Goal: Task Accomplishment & Management: Manage account settings

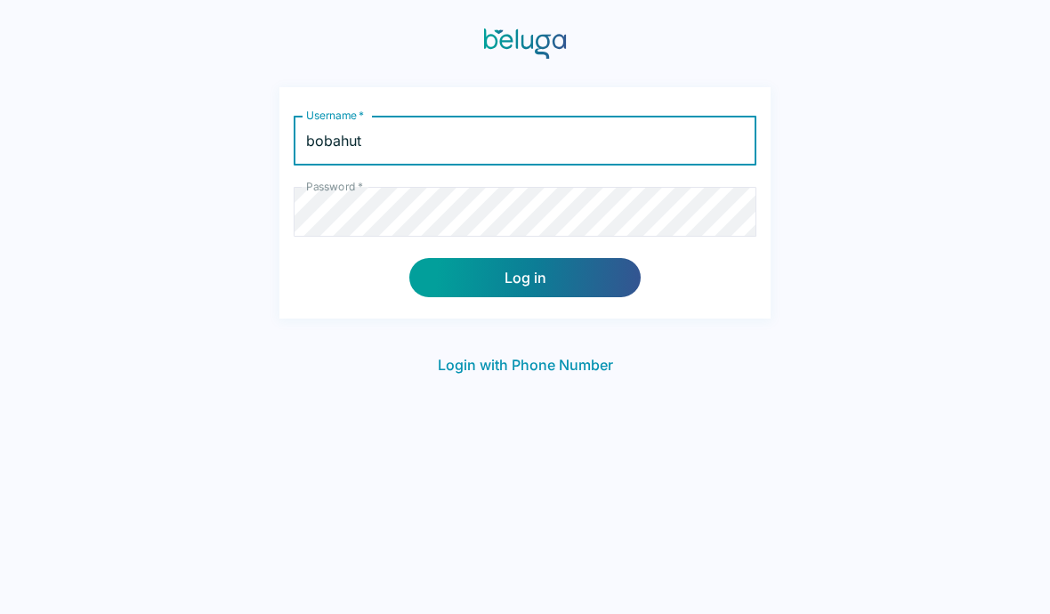
type input "bobahut"
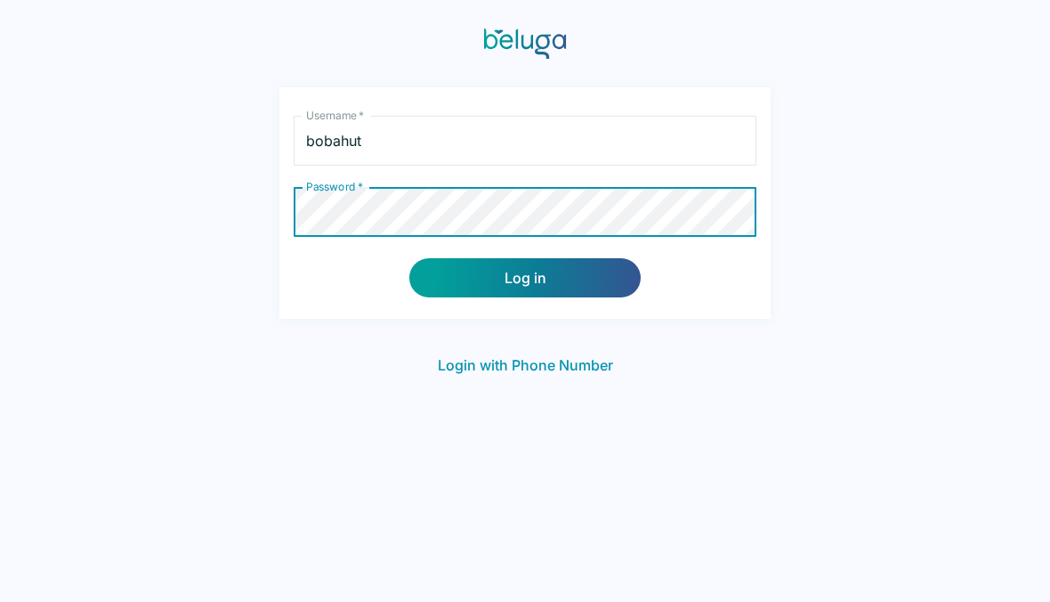
click at [568, 284] on button "Log in" at bounding box center [524, 277] width 231 height 39
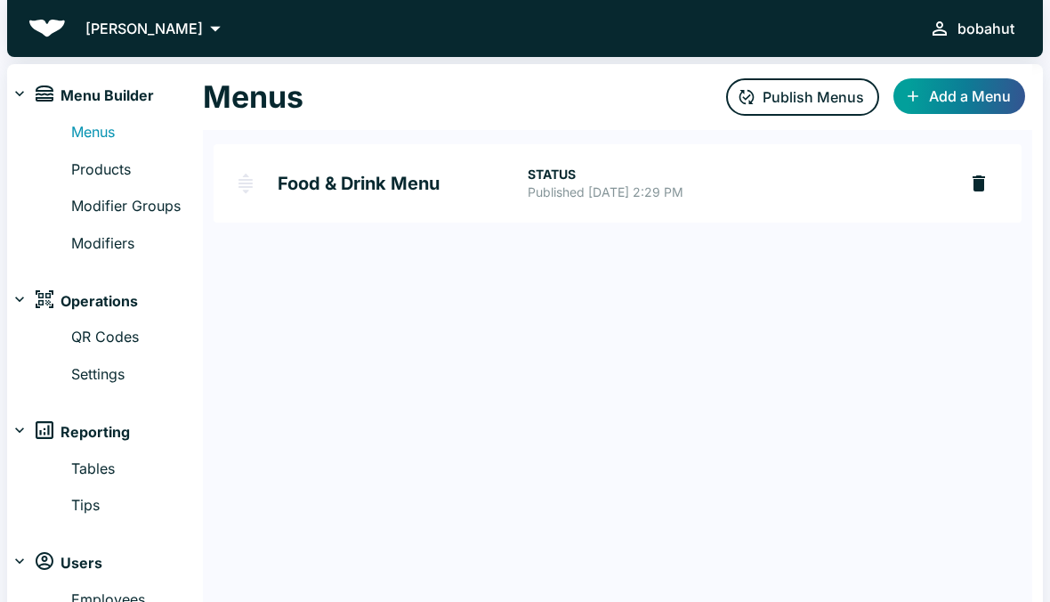
click at [38, 97] on img at bounding box center [45, 93] width 18 height 16
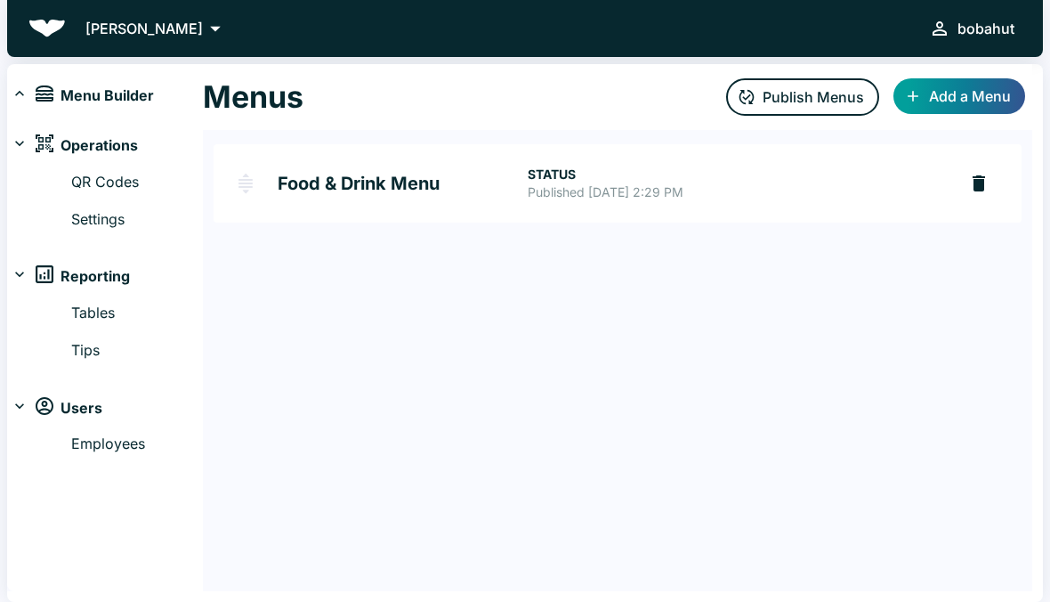
click at [101, 302] on link "Tables" at bounding box center [137, 313] width 132 height 23
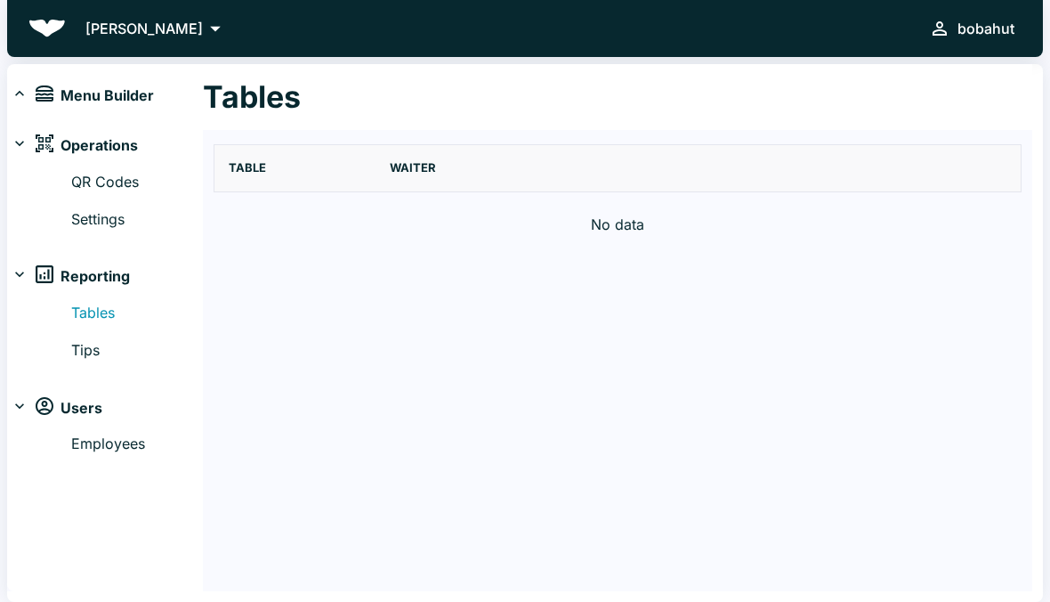
click at [100, 311] on link "Tables" at bounding box center [137, 313] width 132 height 23
click at [100, 340] on link "Tips" at bounding box center [137, 350] width 132 height 23
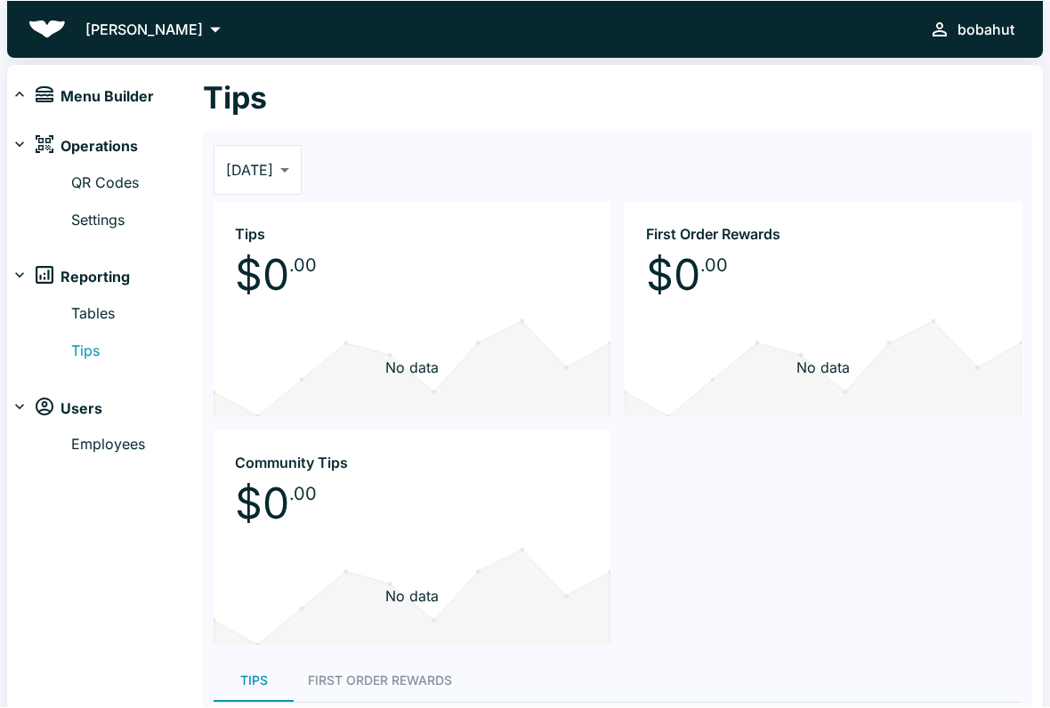
scroll to position [20, 0]
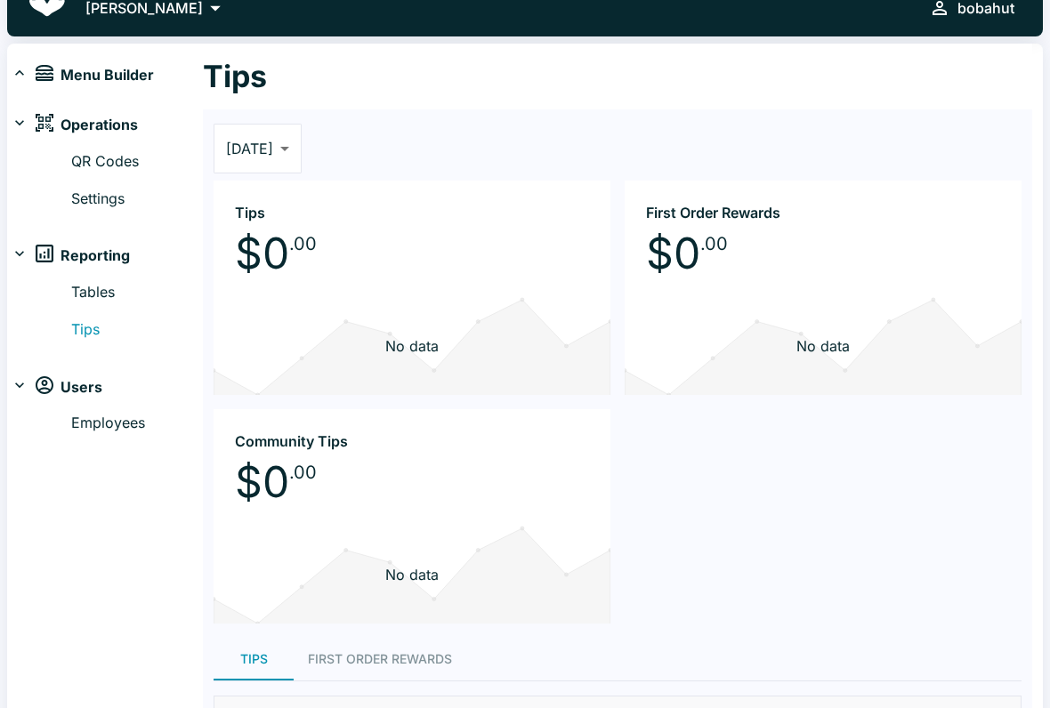
click at [254, 158] on body "Boba Hut bobahut Menu Builder Menus Products Modifier Groups Modifiers Operatio…" at bounding box center [525, 334] width 1050 height 708
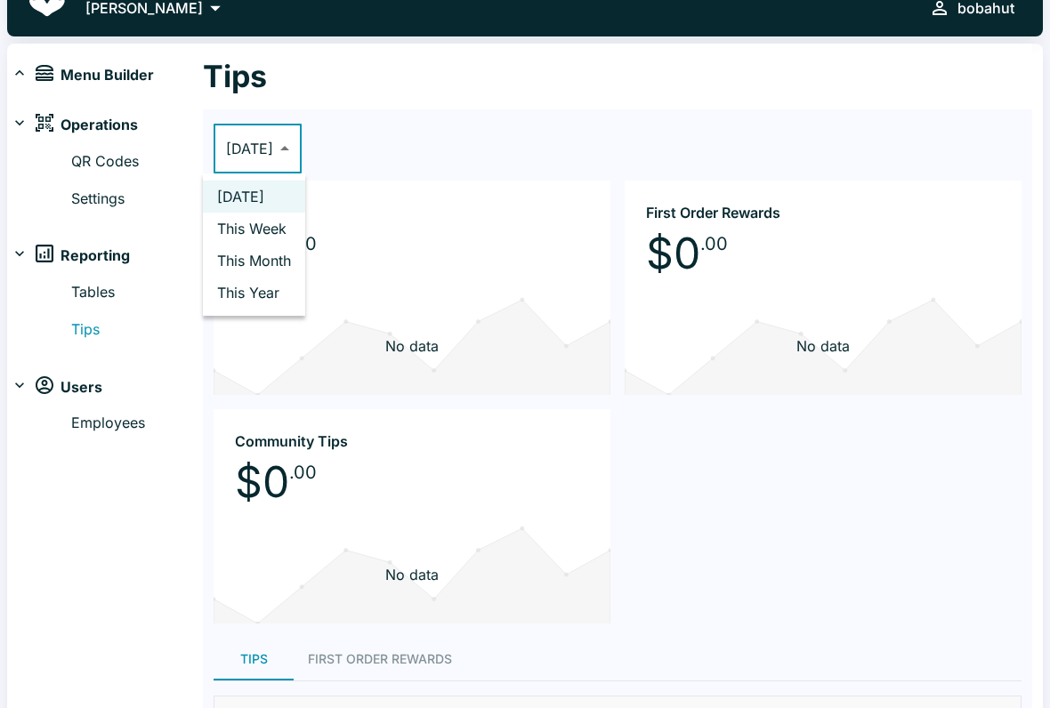
click at [87, 428] on div at bounding box center [525, 354] width 1050 height 708
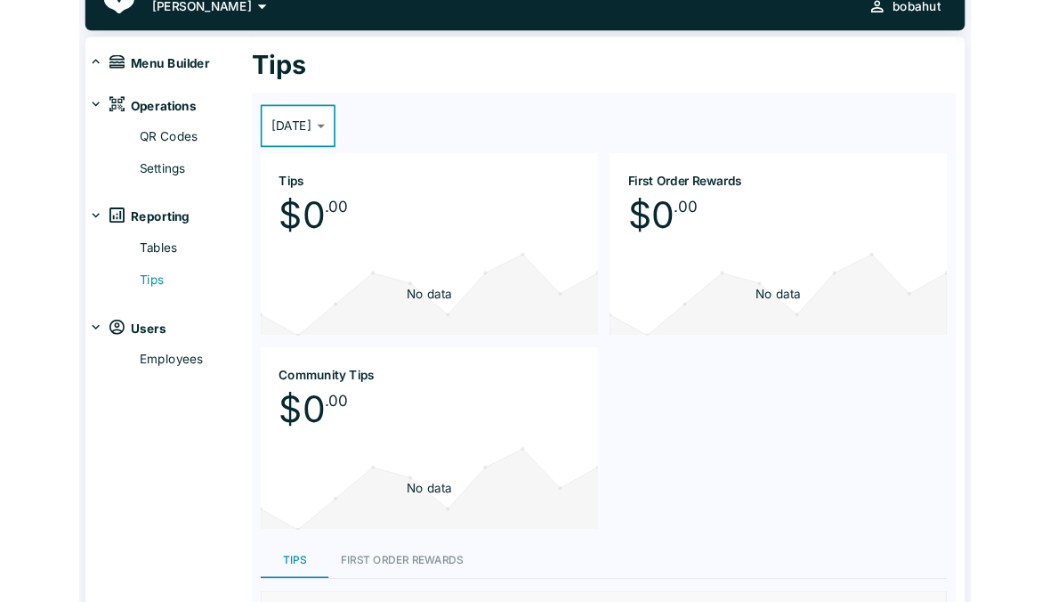
scroll to position [0, 0]
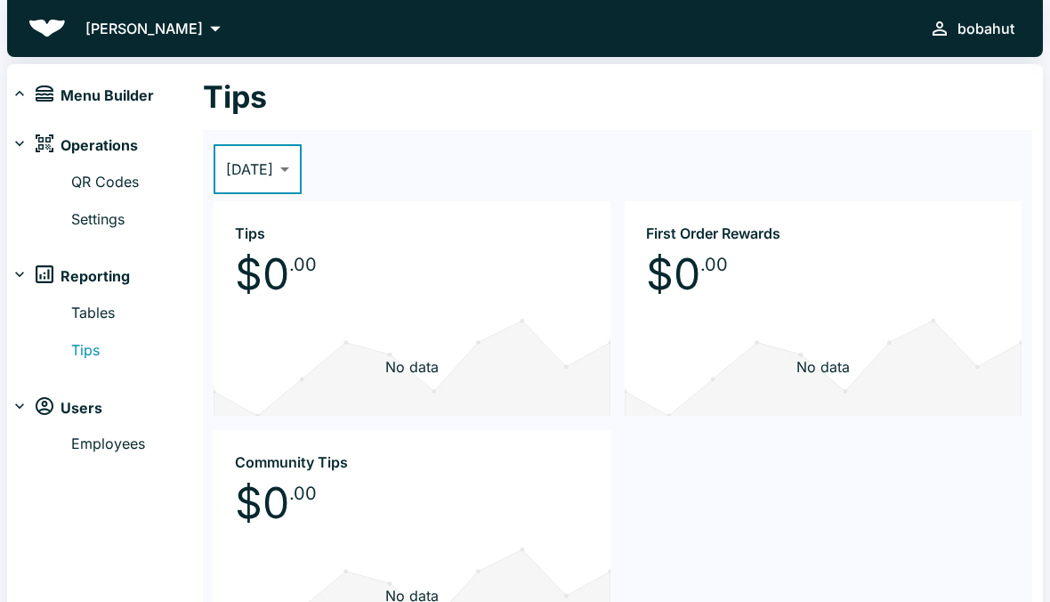
click at [126, 36] on p "[PERSON_NAME]" at bounding box center [143, 28] width 117 height 21
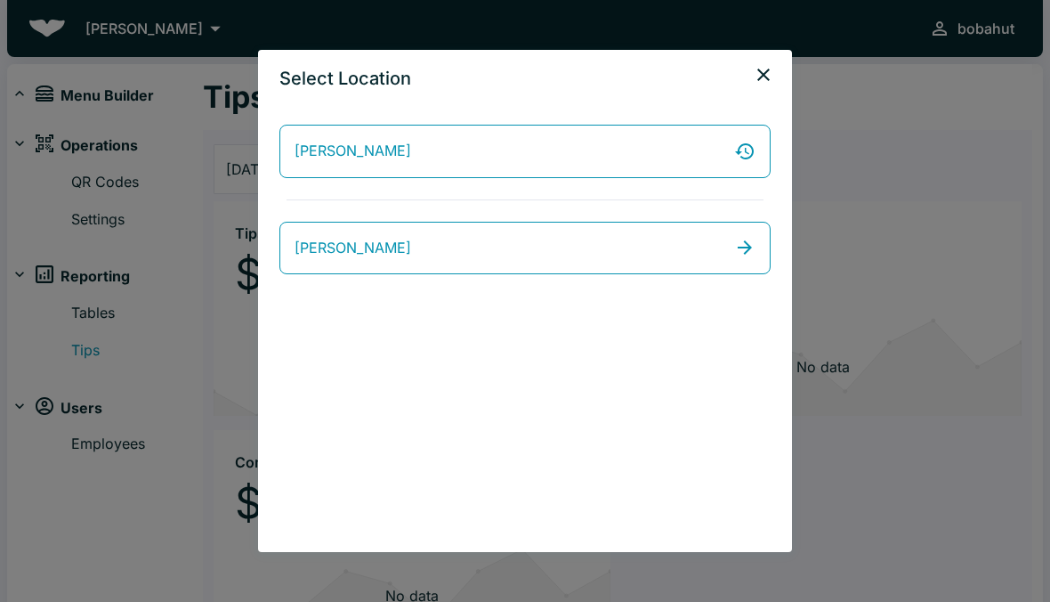
click at [781, 61] on div "Select Location" at bounding box center [525, 78] width 534 height 57
click at [758, 75] on icon "close" at bounding box center [763, 74] width 21 height 21
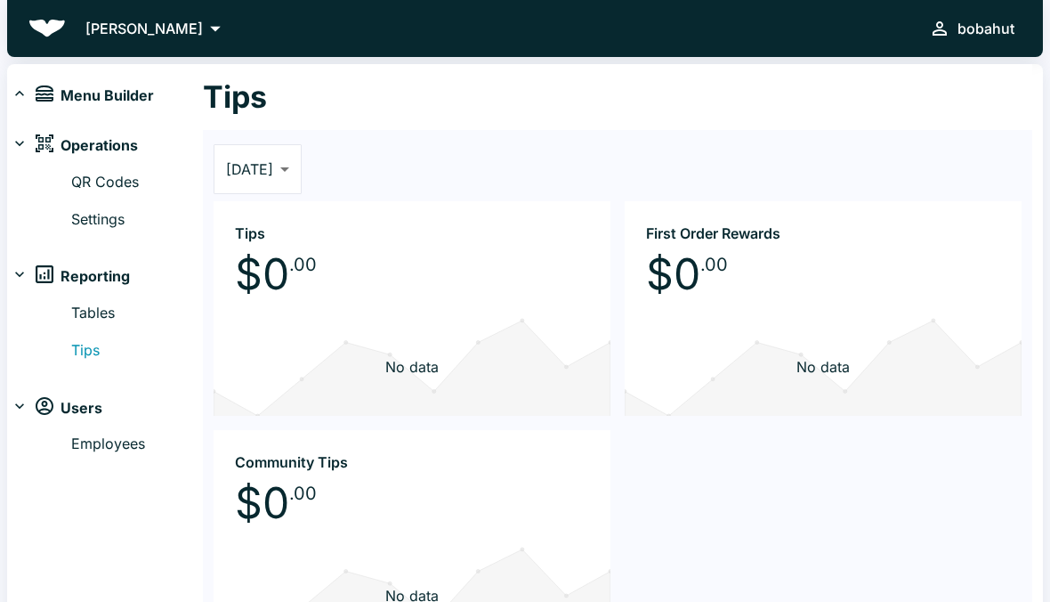
click at [87, 89] on span "Menu Builder" at bounding box center [107, 96] width 93 height 23
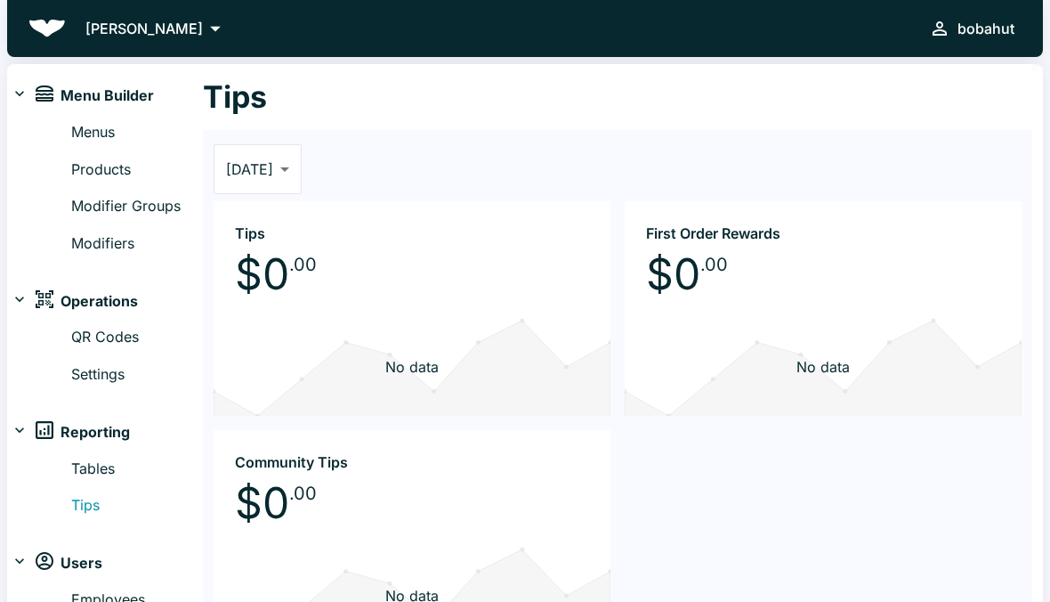
click at [974, 38] on div "bobahut" at bounding box center [986, 28] width 57 height 25
click at [844, 76] on div at bounding box center [525, 301] width 1050 height 602
click at [104, 337] on link "QR Codes" at bounding box center [137, 337] width 132 height 23
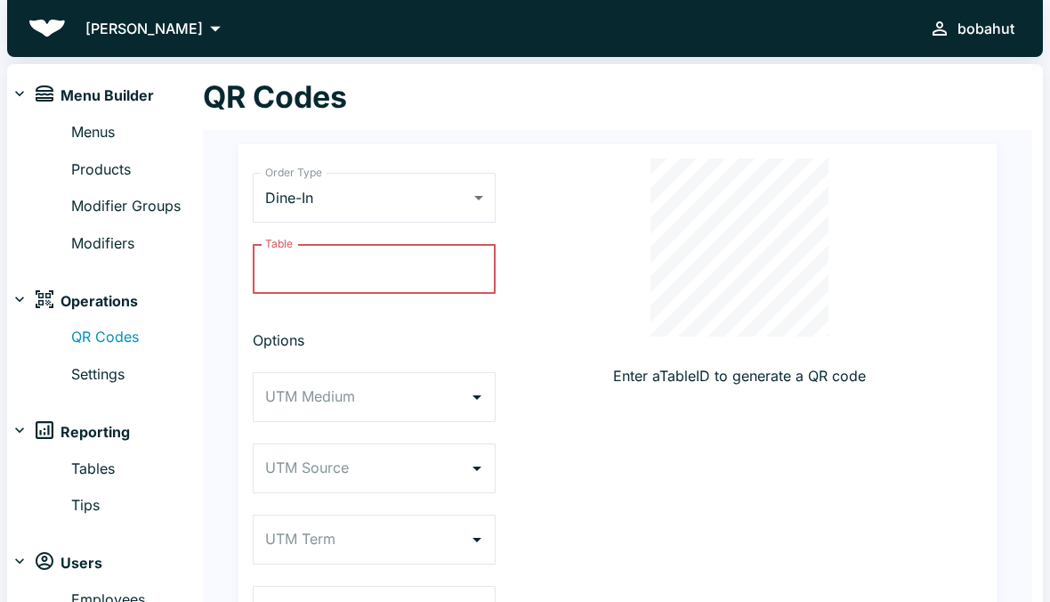
click at [94, 366] on link "Settings" at bounding box center [137, 374] width 132 height 23
select select "RESTAURANT"
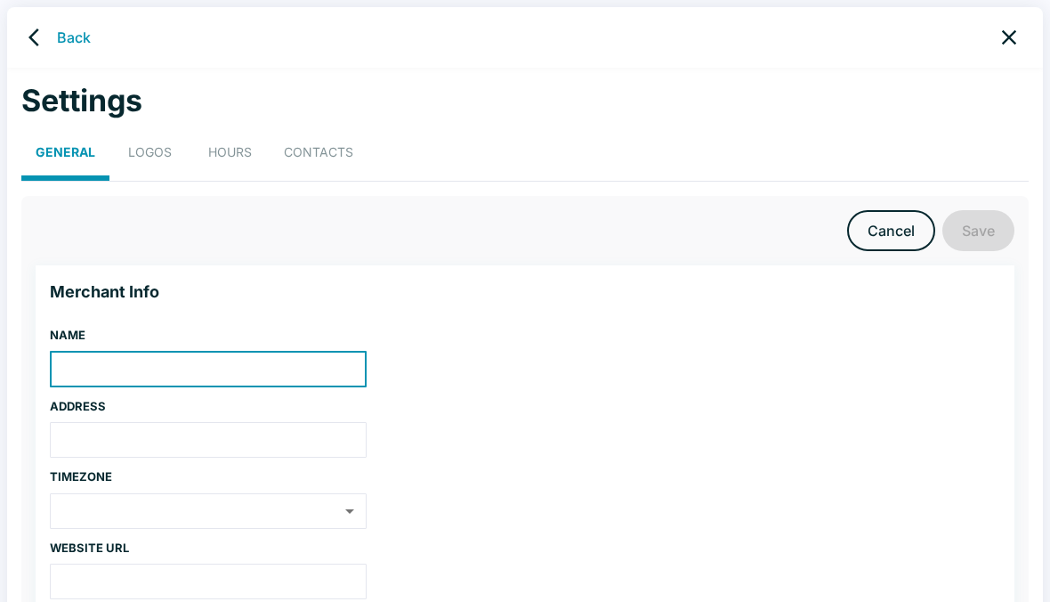
type input "[PERSON_NAME]"
type input "[STREET_ADDRESS]"
type input "America/Los_Angeles"
type input "30"
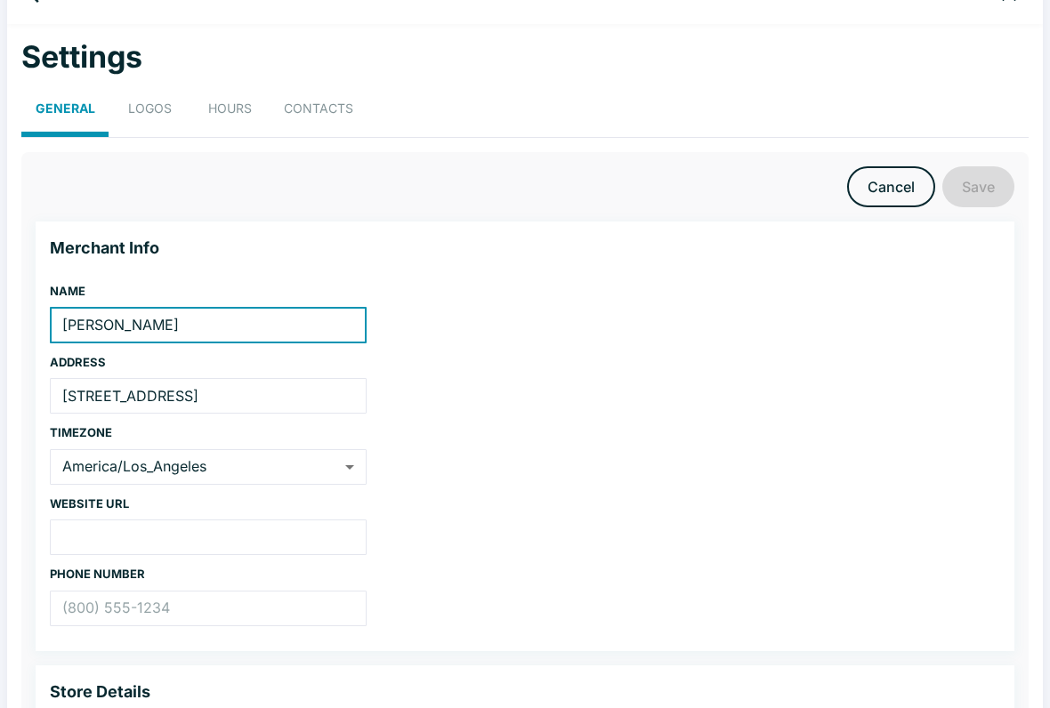
scroll to position [44, 0]
click at [868, 192] on link "Cancel" at bounding box center [891, 186] width 88 height 41
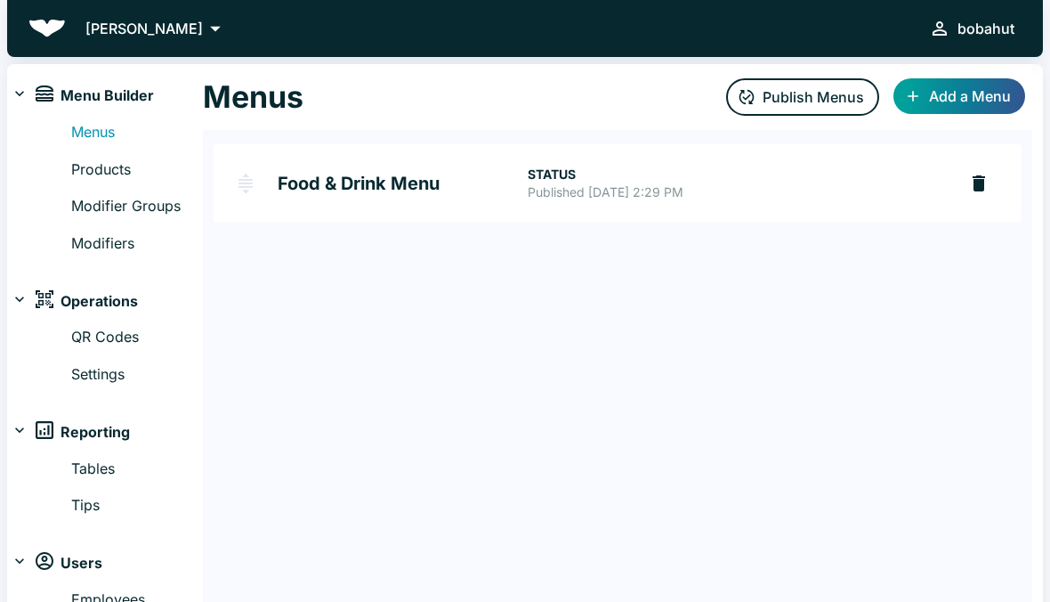
click at [63, 22] on img at bounding box center [46, 29] width 37 height 18
